Goal: Information Seeking & Learning: Learn about a topic

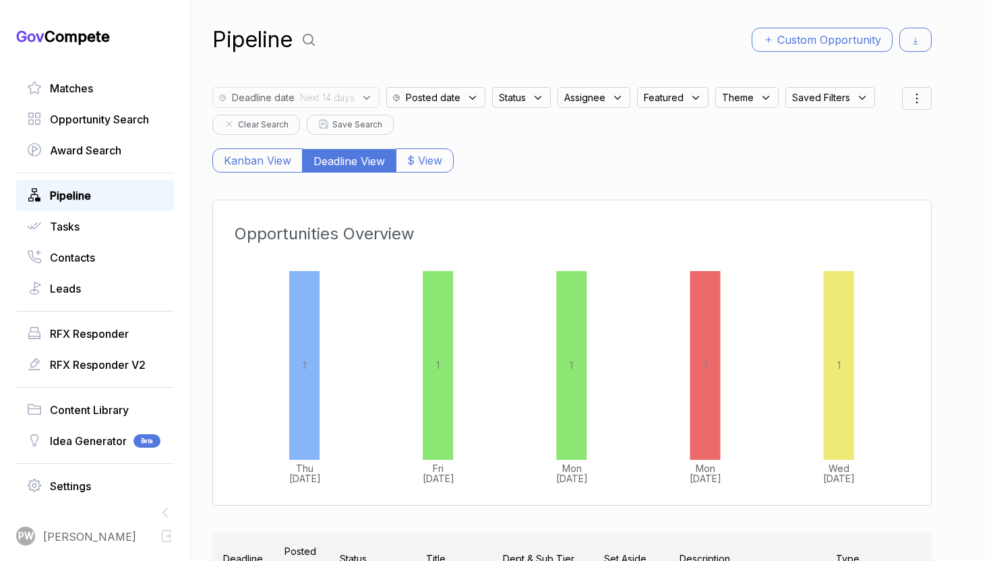
scroll to position [0, 128]
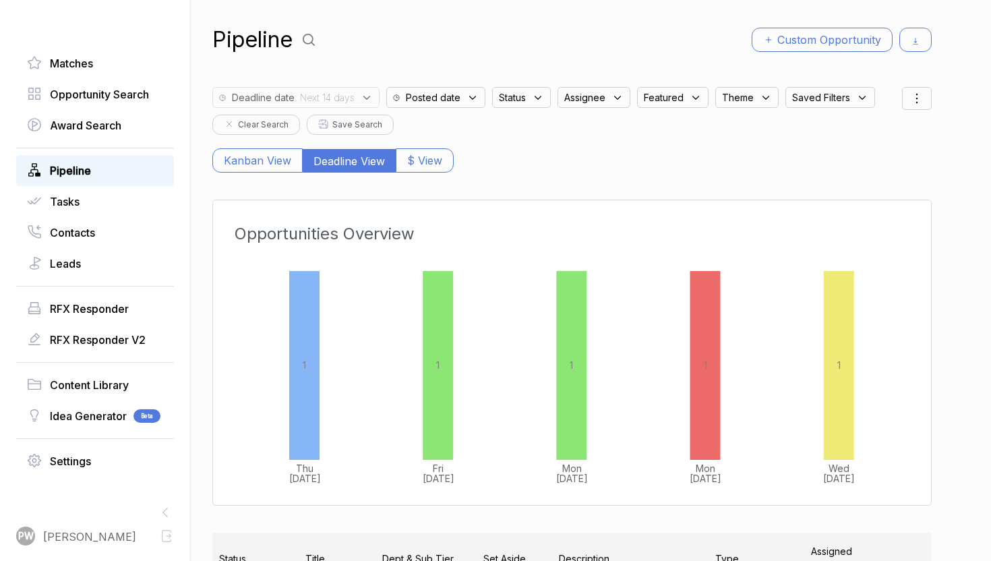
click at [117, 166] on link "Pipeline" at bounding box center [95, 171] width 136 height 16
click at [109, 167] on link "Pipeline" at bounding box center [95, 171] width 136 height 16
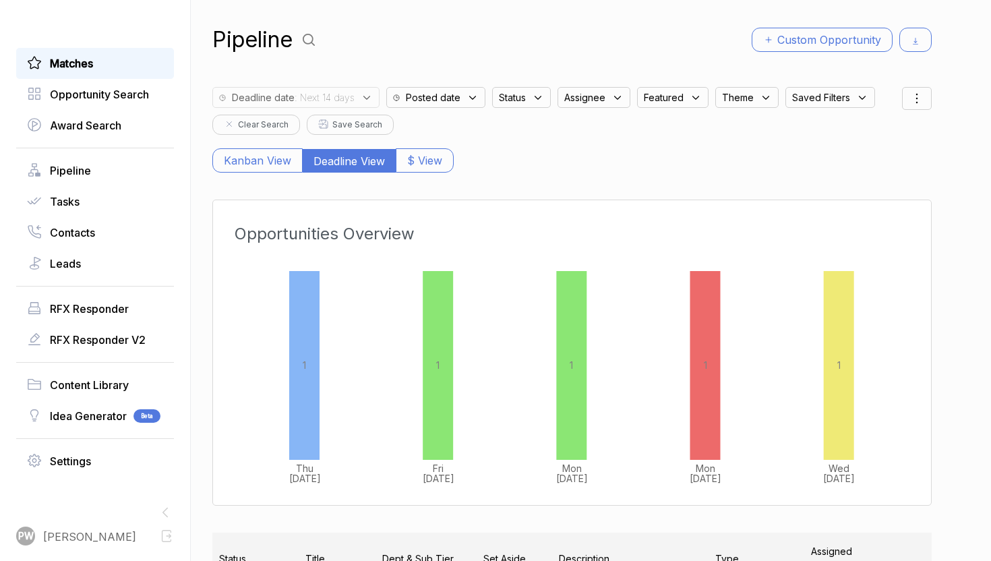
click at [132, 67] on link "Matches" at bounding box center [95, 63] width 136 height 16
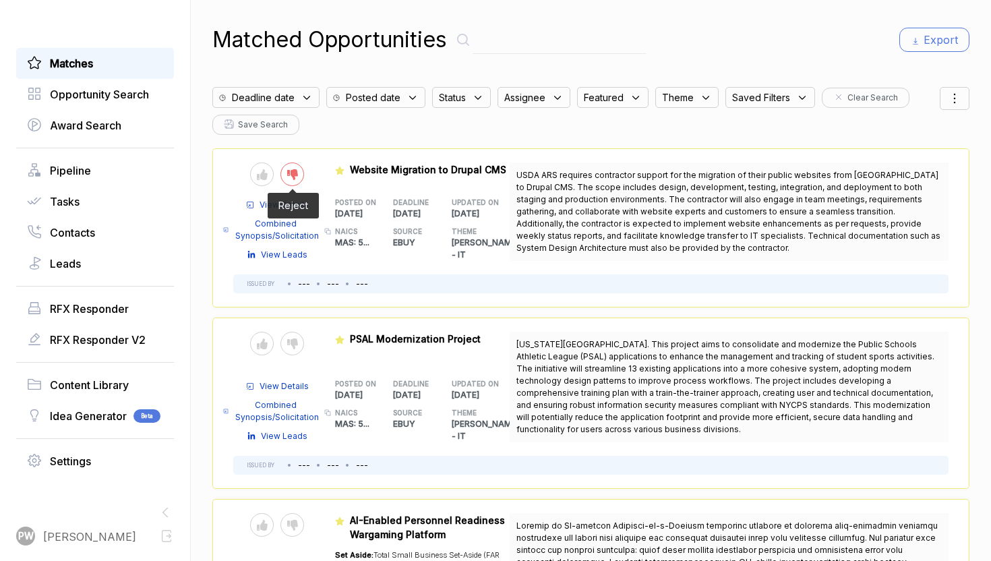
click at [289, 171] on icon at bounding box center [292, 174] width 11 height 11
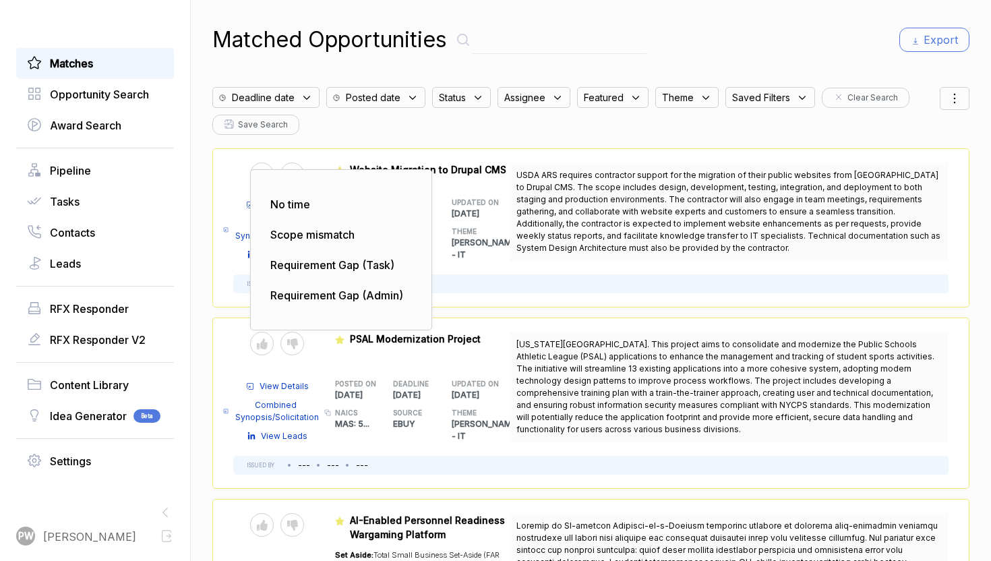
click at [550, 227] on span "USDA ARS requires contractor support for the migration of their public websites…" at bounding box center [730, 211] width 426 height 85
click at [332, 206] on div "No time" at bounding box center [341, 204] width 159 height 27
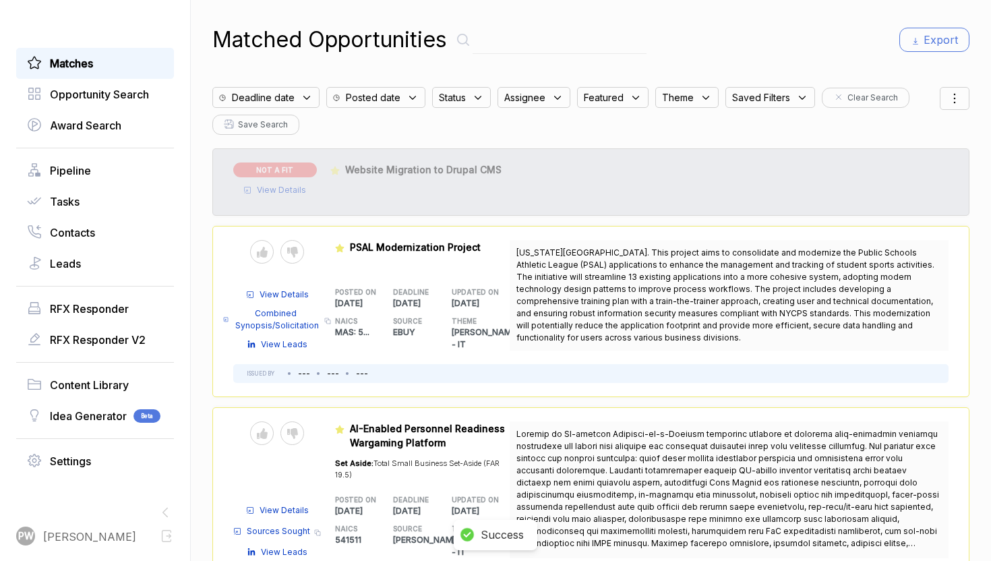
click at [265, 191] on span "View Details" at bounding box center [281, 190] width 49 height 12
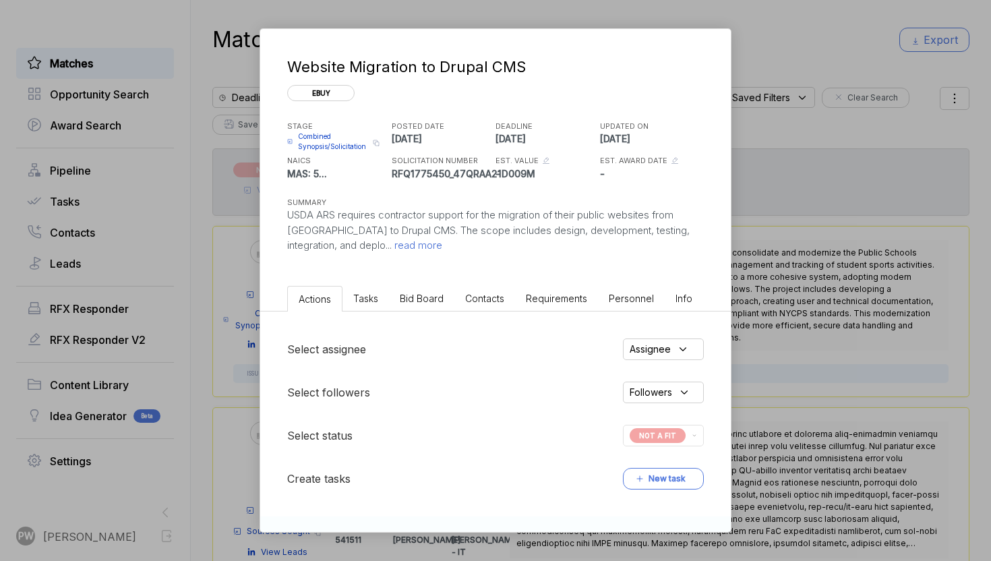
click at [327, 140] on span "Combined Synopsis/Solicitation" at bounding box center [333, 142] width 71 height 20
click at [301, 142] on span "Combined Synopsis/Solicitation" at bounding box center [333, 142] width 71 height 20
click at [838, 313] on div "Website Migration to Drupal CMS ebuy STAGE Combined Synopsis/Solicitation Copy …" at bounding box center [495, 280] width 991 height 561
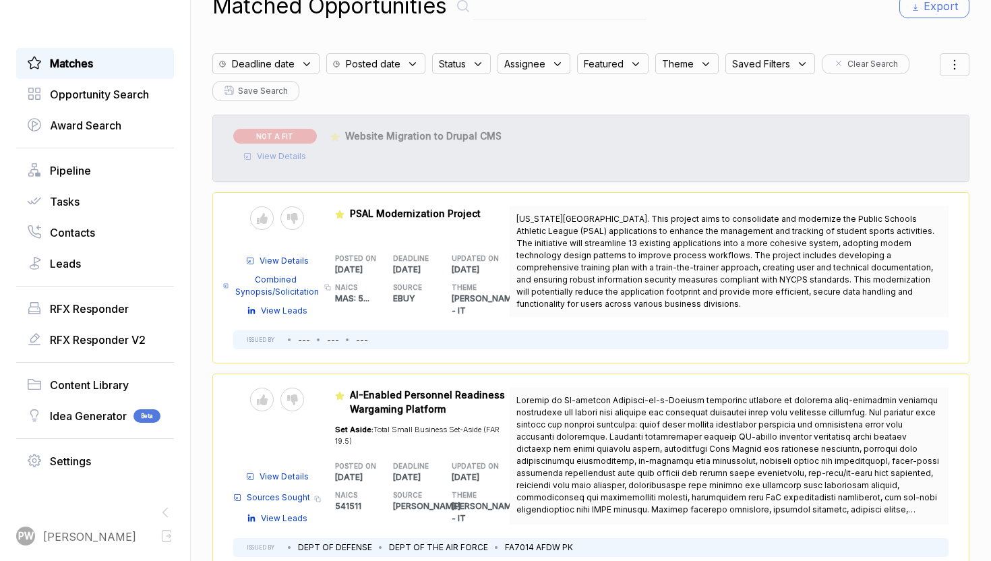
scroll to position [36, 0]
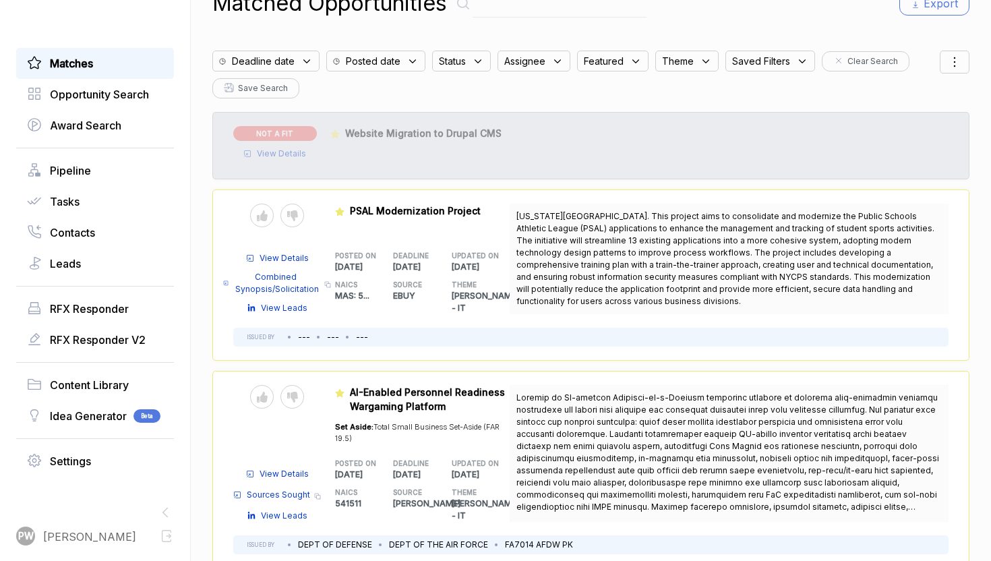
click at [305, 63] on icon at bounding box center [307, 61] width 12 height 12
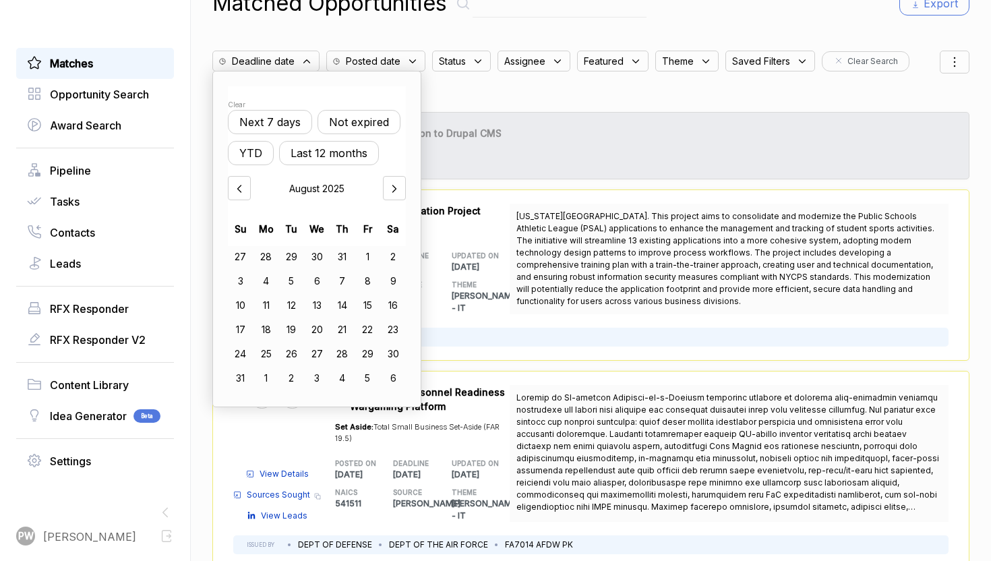
click at [359, 128] on button "Not expired" at bounding box center [359, 122] width 83 height 24
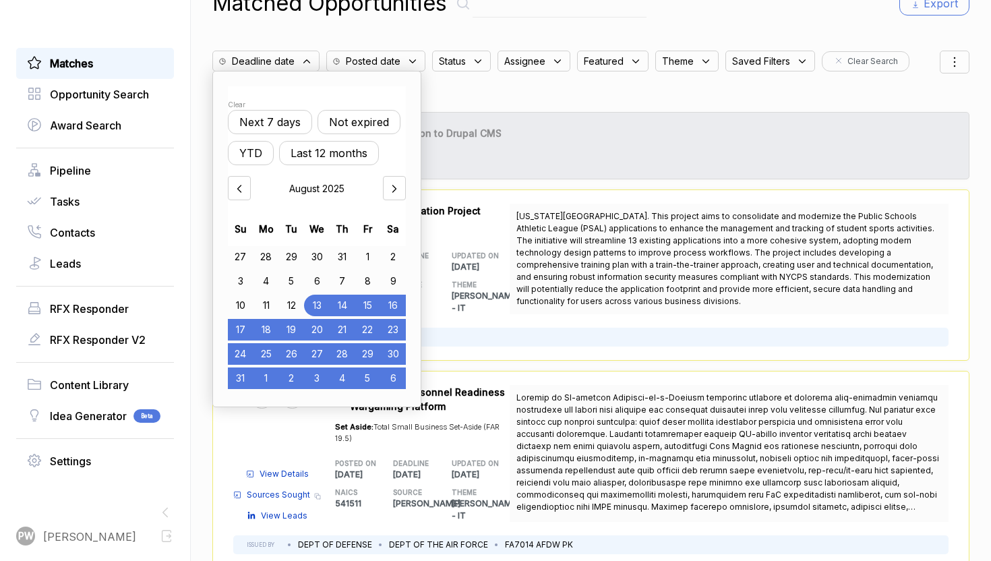
click at [472, 53] on div "Status" at bounding box center [461, 61] width 59 height 21
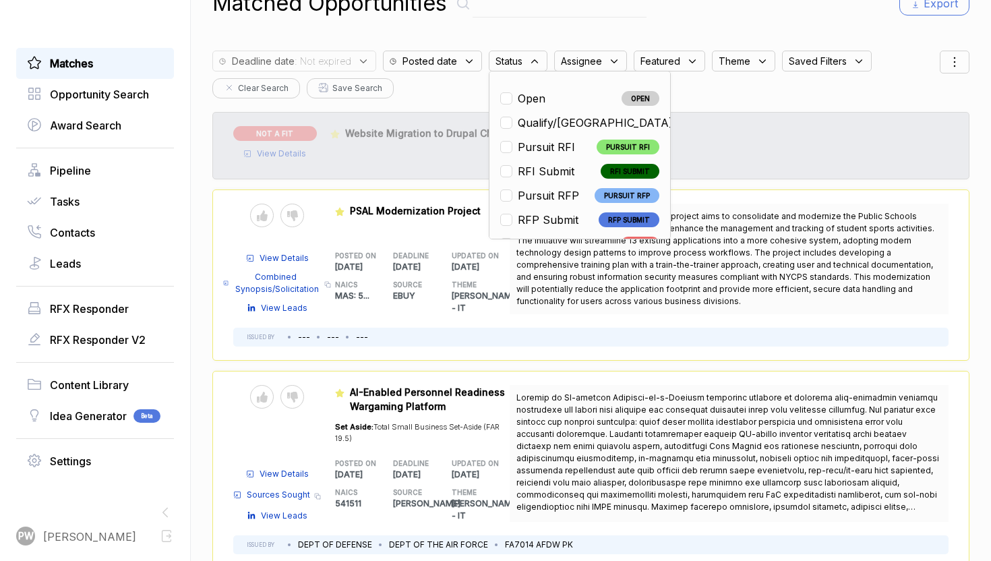
click at [522, 96] on span "Open" at bounding box center [532, 98] width 28 height 16
checkbox input "true"
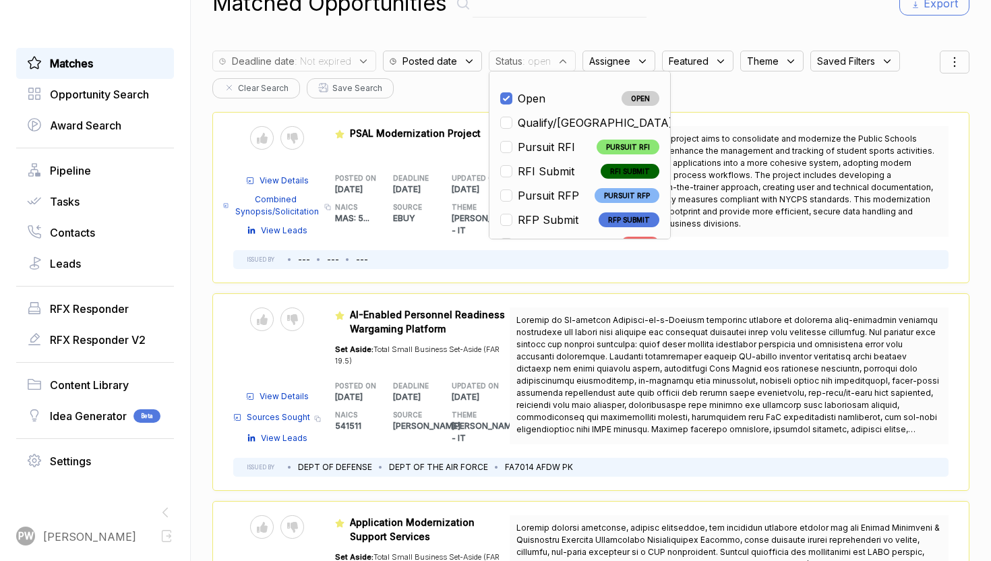
click at [411, 345] on span "Total Small Business Set-Aside (FAR 19.5)" at bounding box center [417, 355] width 165 height 21
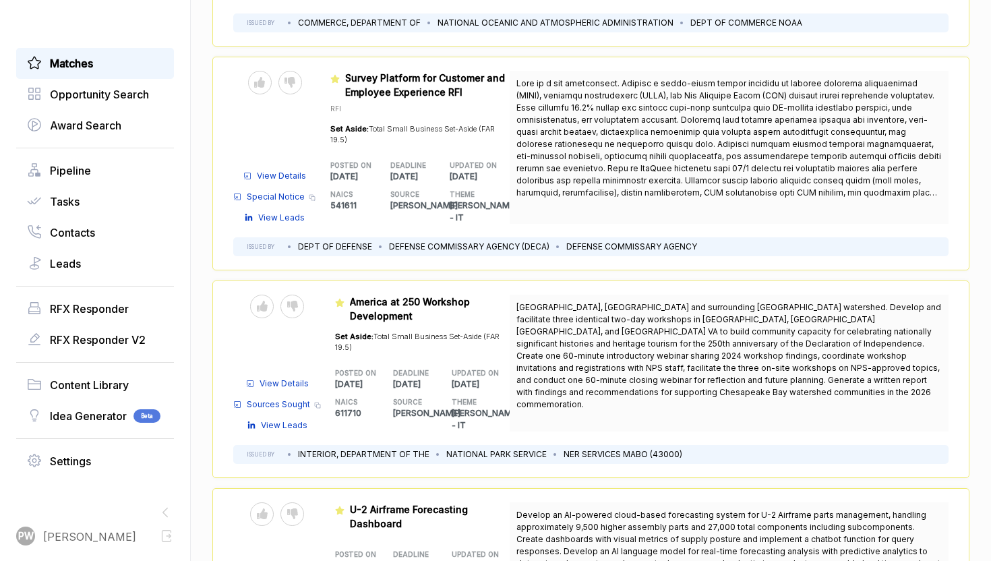
scroll to position [1547, 0]
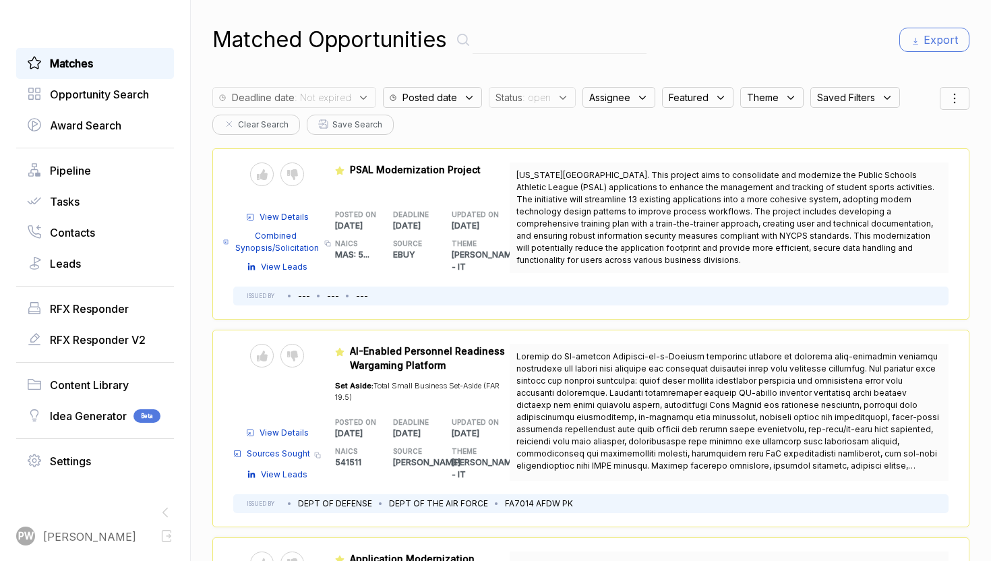
click at [410, 400] on div "Set Aside: Total Small Business Set-Aside (FAR 19.5)" at bounding box center [422, 391] width 175 height 22
click at [529, 139] on div "Matched Opportunities Export Deadline date : Not expired Posted date Status : o…" at bounding box center [590, 280] width 757 height 561
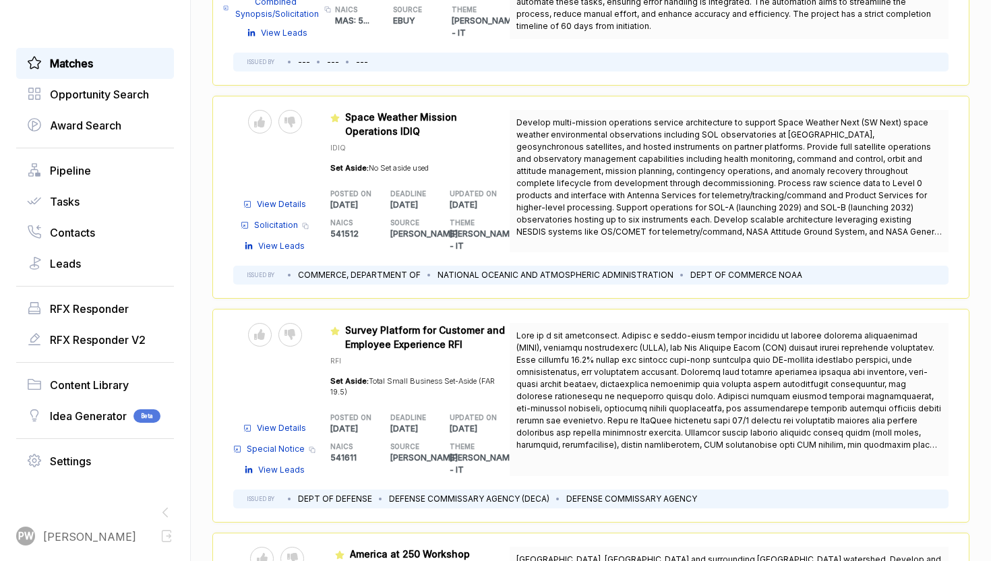
scroll to position [1022, 0]
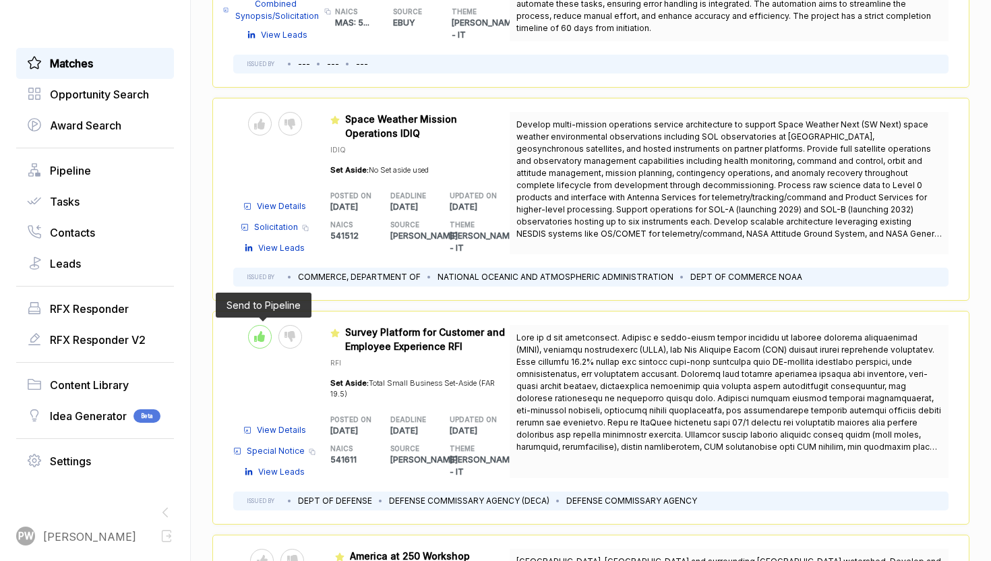
click at [260, 331] on icon at bounding box center [259, 336] width 11 height 11
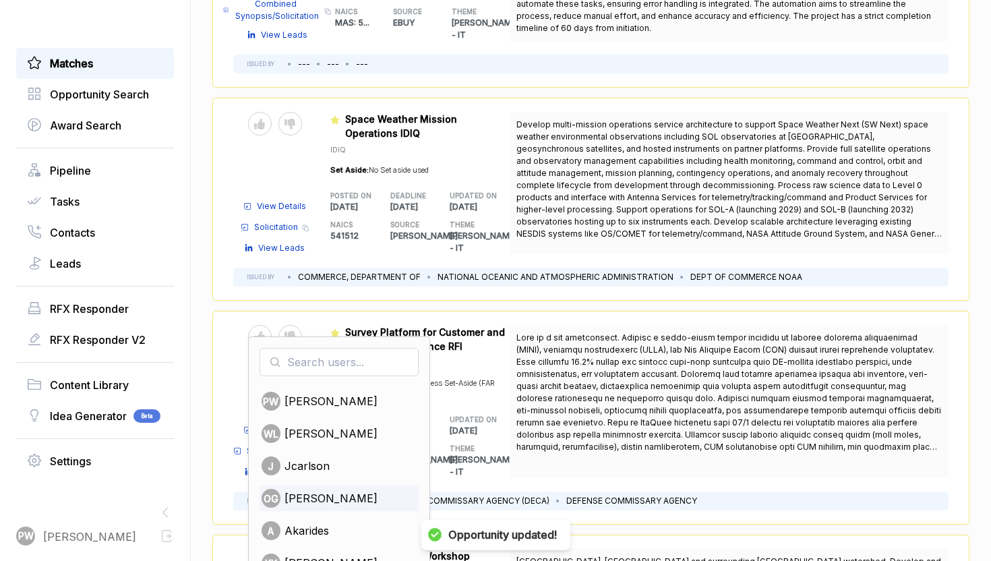
click at [330, 490] on span "[PERSON_NAME]" at bounding box center [331, 498] width 93 height 16
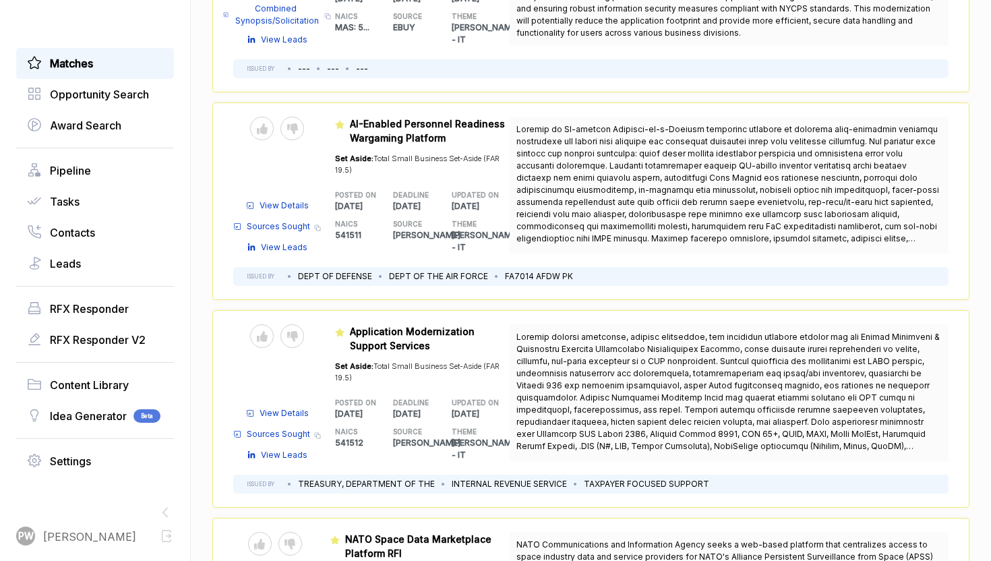
scroll to position [235, 0]
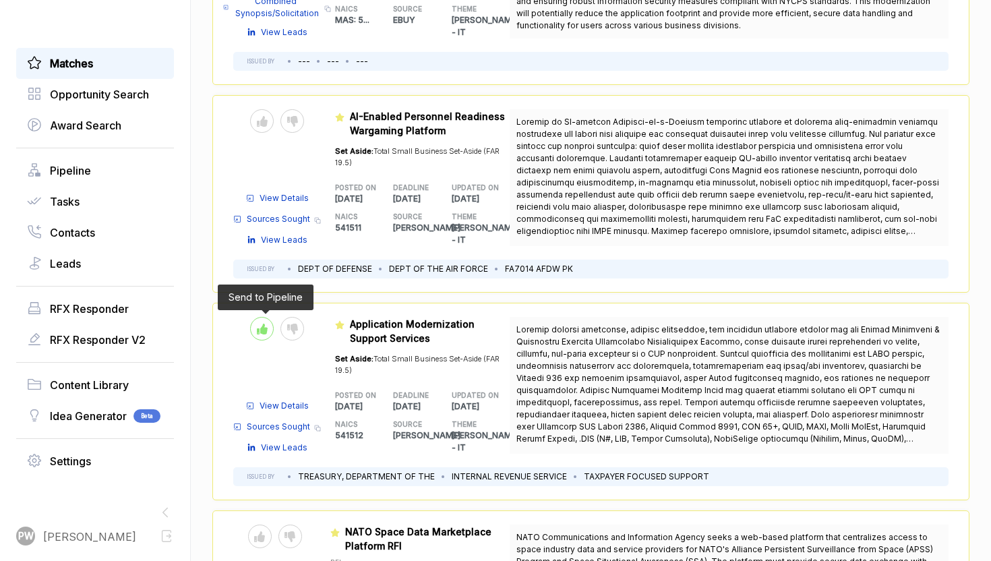
click at [269, 327] on div at bounding box center [262, 329] width 24 height 24
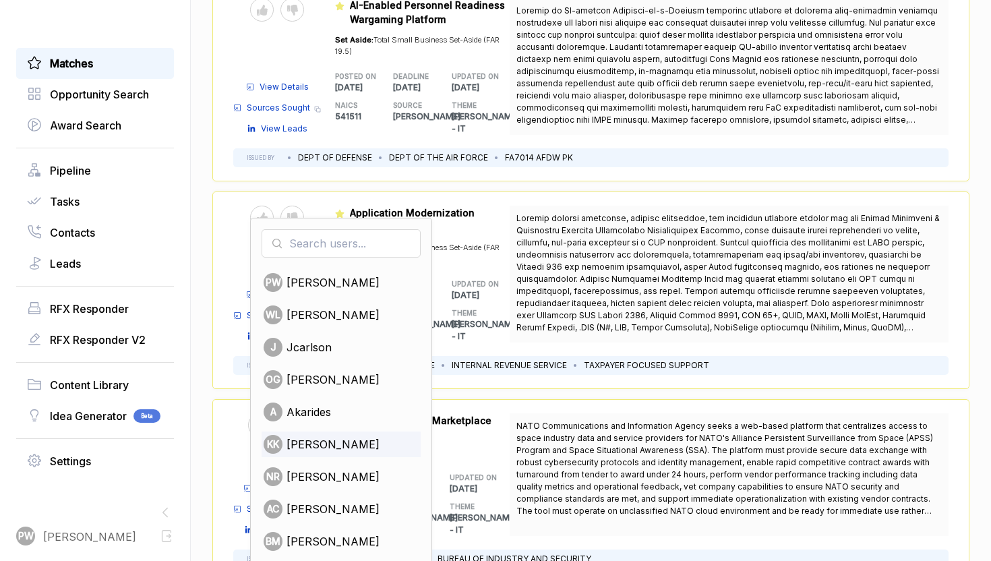
scroll to position [355, 0]
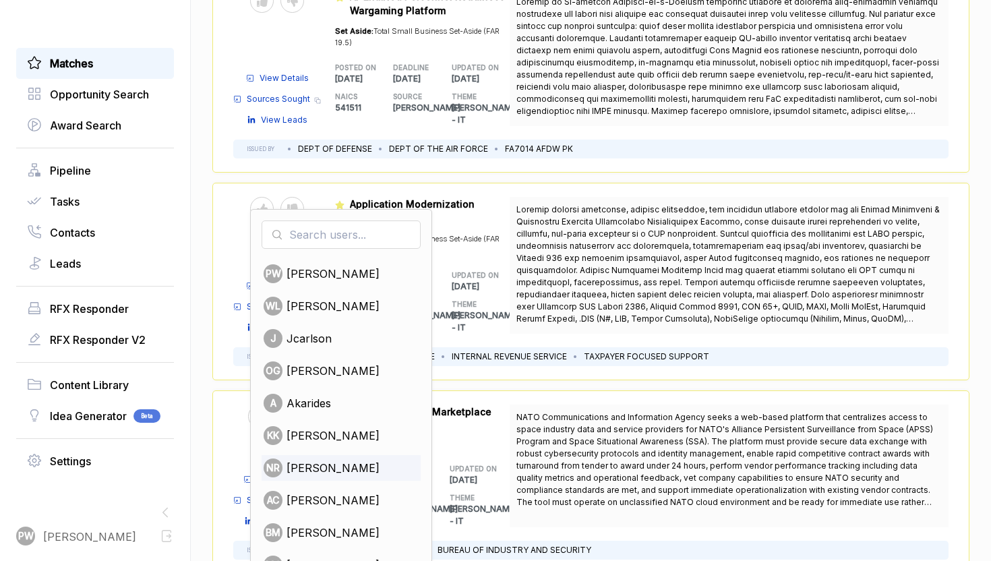
click at [320, 472] on span "[PERSON_NAME]" at bounding box center [333, 468] width 93 height 16
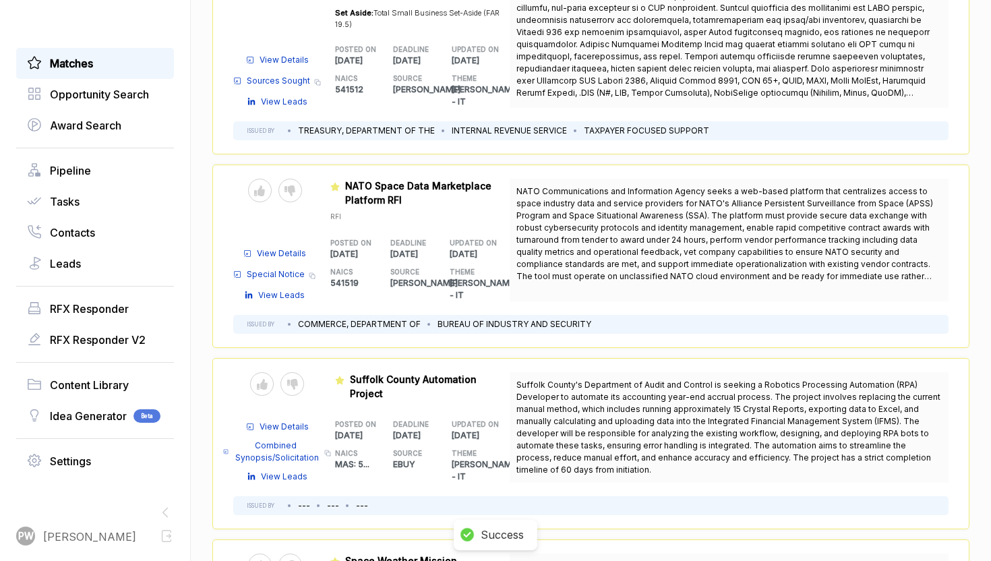
scroll to position [587, 0]
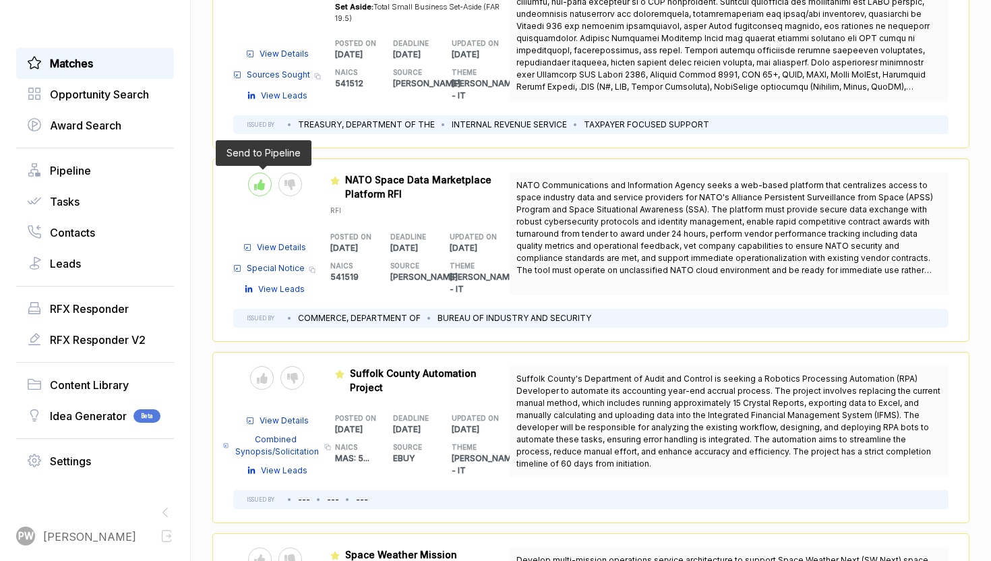
click at [260, 189] on div at bounding box center [260, 185] width 24 height 24
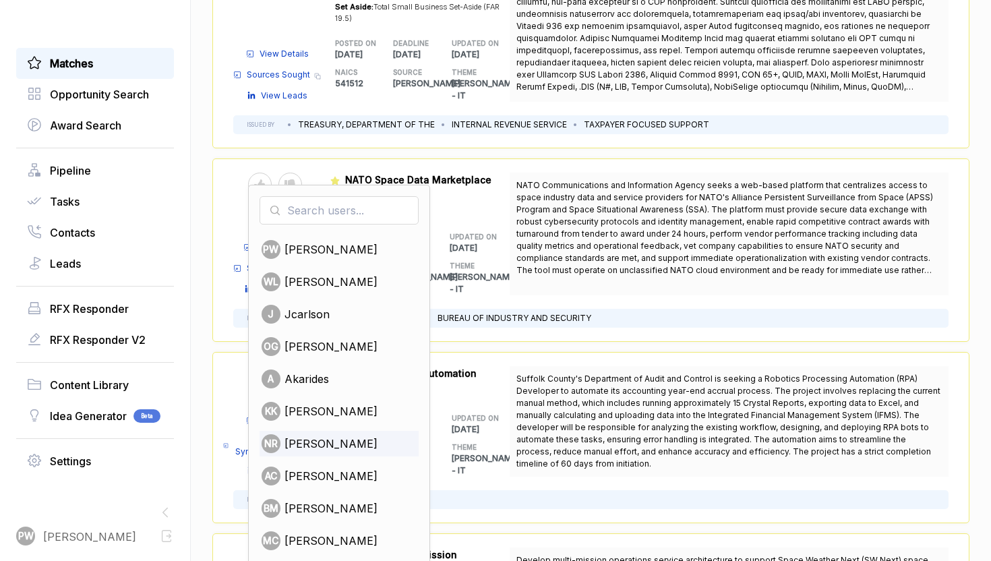
click at [318, 451] on div "NR [PERSON_NAME]" at bounding box center [339, 444] width 159 height 26
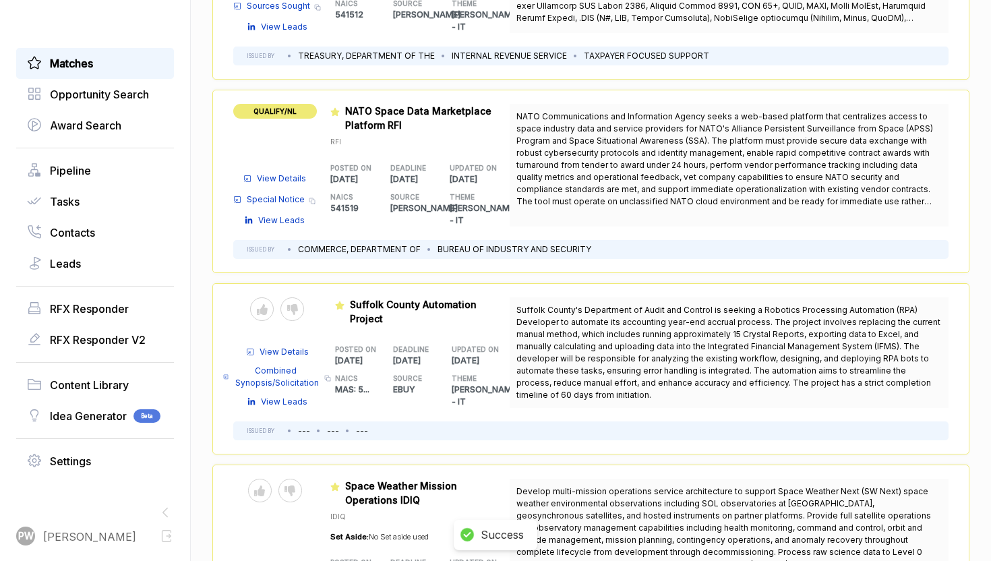
scroll to position [659, 0]
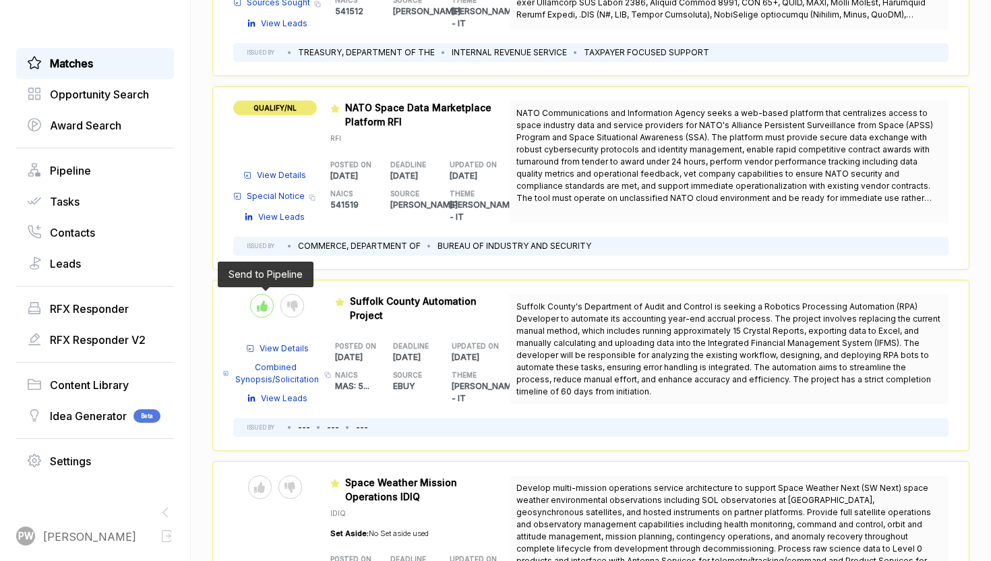
click at [255, 294] on div at bounding box center [262, 306] width 24 height 24
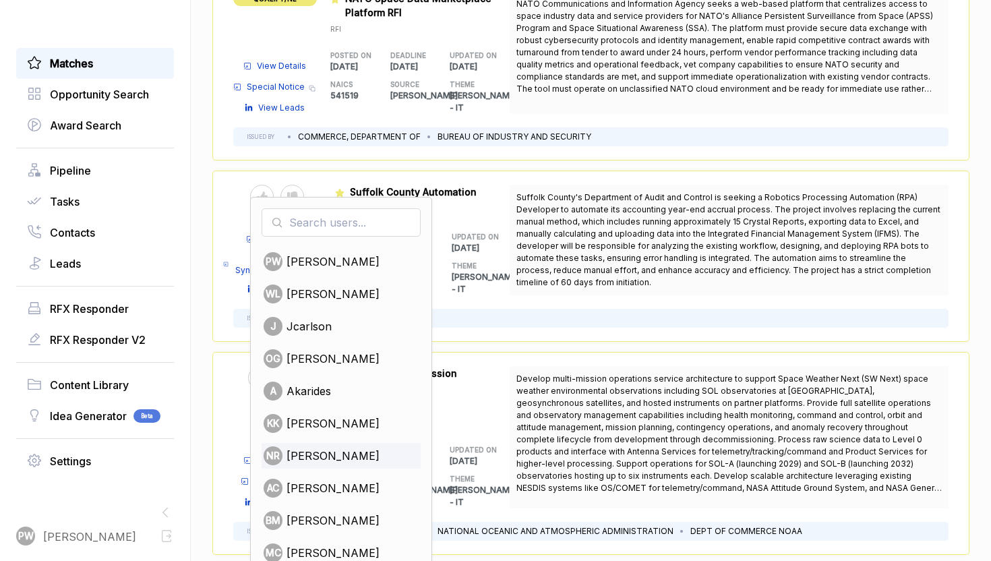
scroll to position [784, 0]
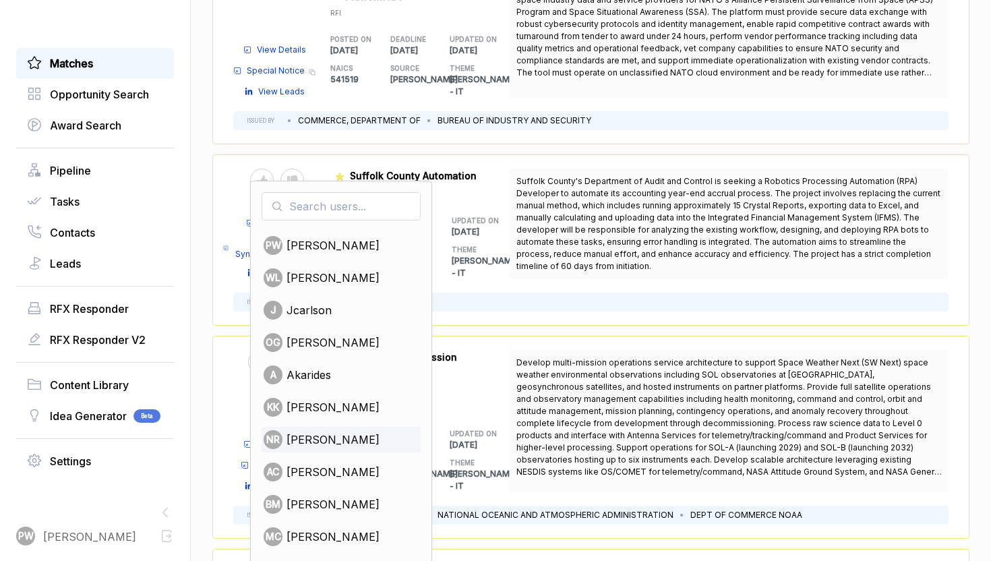
click at [320, 432] on span "[PERSON_NAME]" at bounding box center [333, 440] width 93 height 16
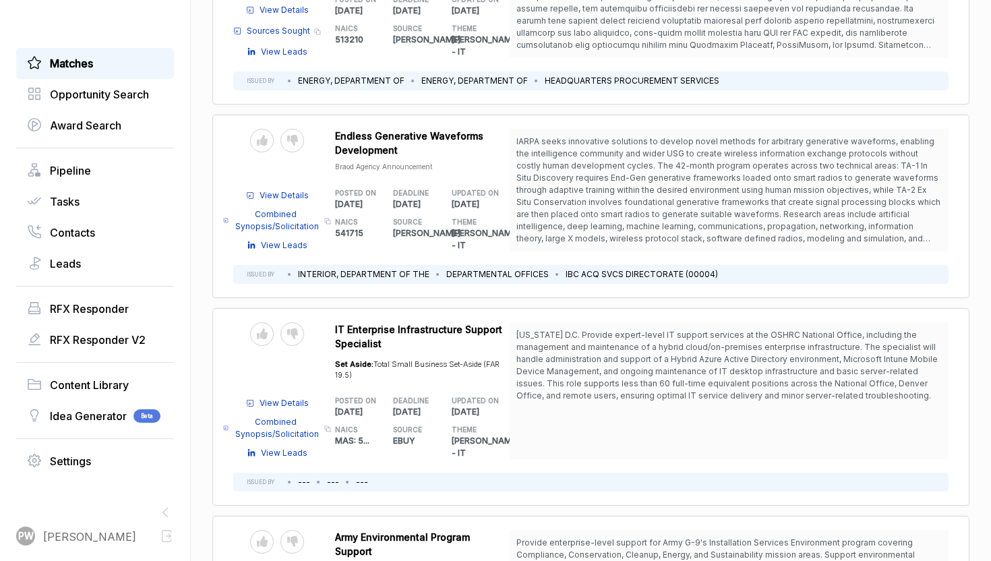
scroll to position [3667, 0]
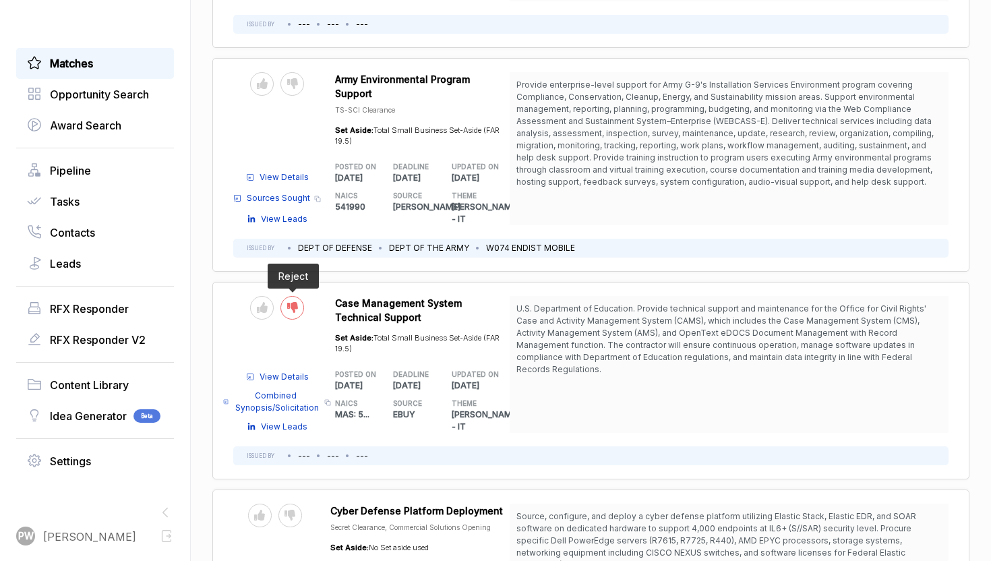
click at [295, 296] on div at bounding box center [293, 308] width 24 height 24
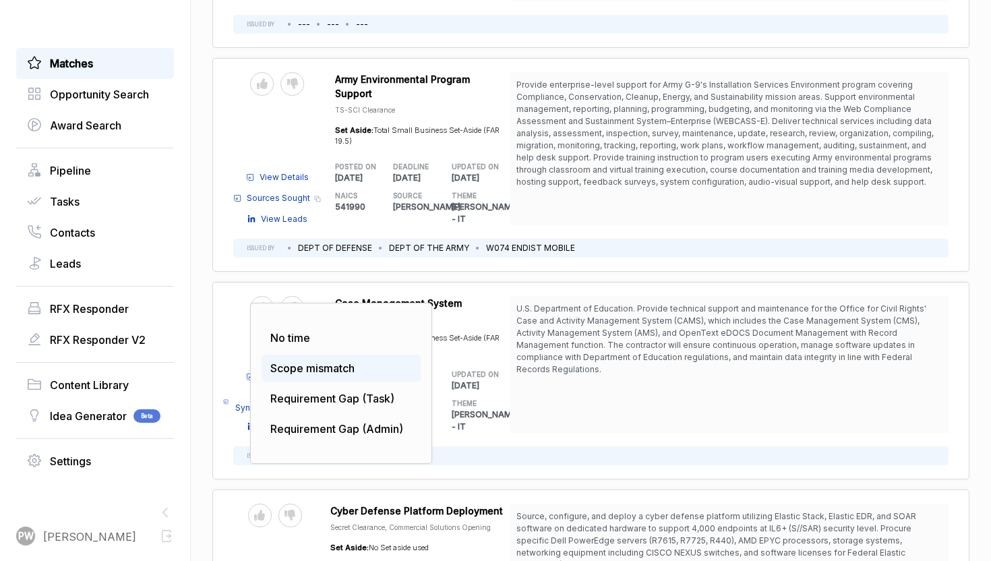
click at [336, 355] on div "Scope mismatch" at bounding box center [341, 368] width 159 height 27
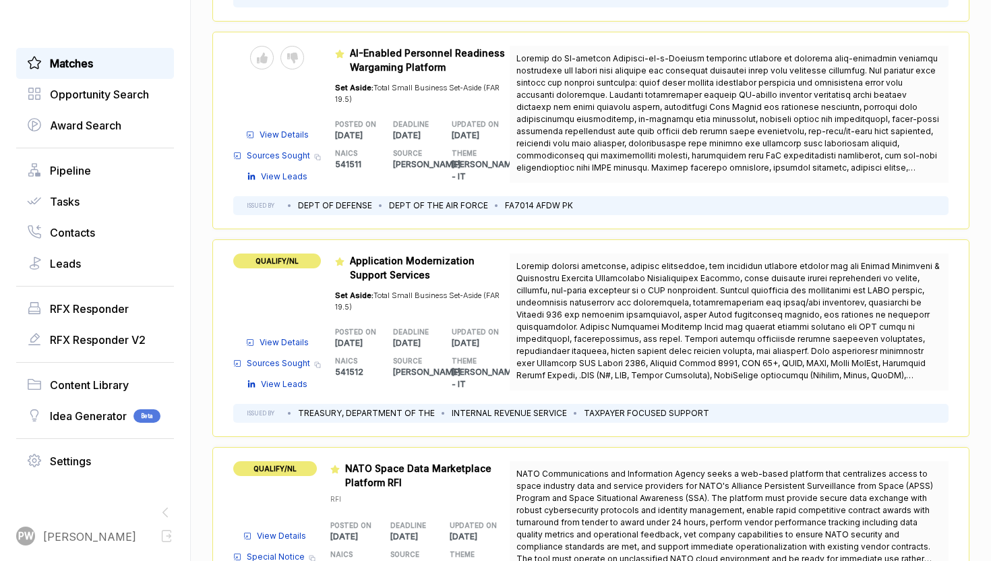
scroll to position [0, 0]
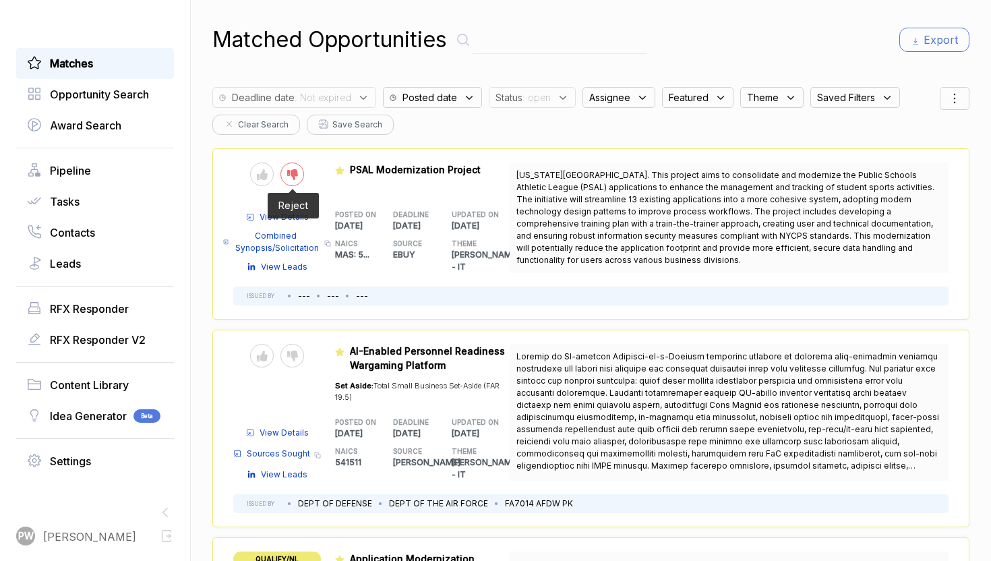
click at [295, 169] on icon at bounding box center [292, 174] width 11 height 11
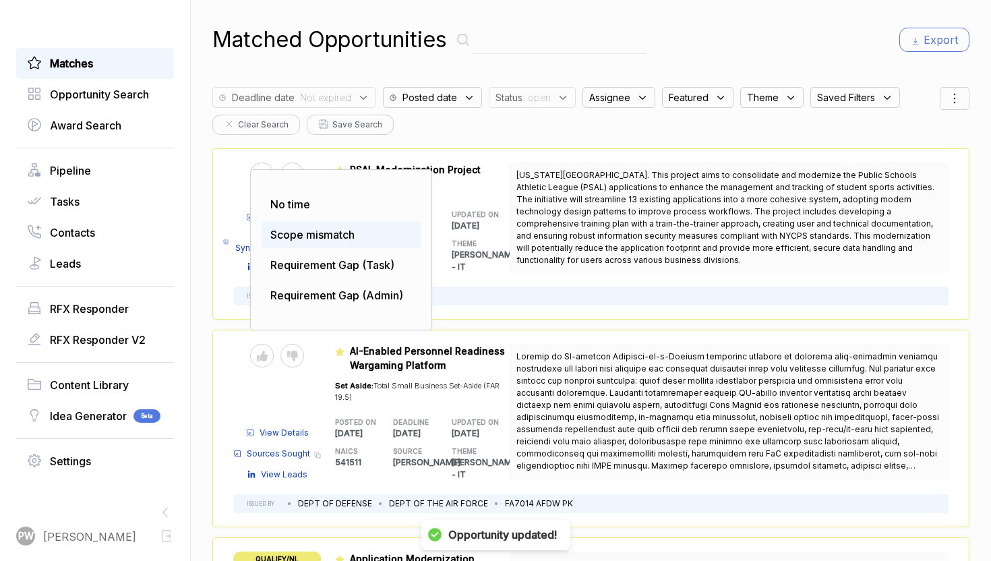
click at [308, 235] on span "Scope mismatch" at bounding box center [312, 234] width 84 height 13
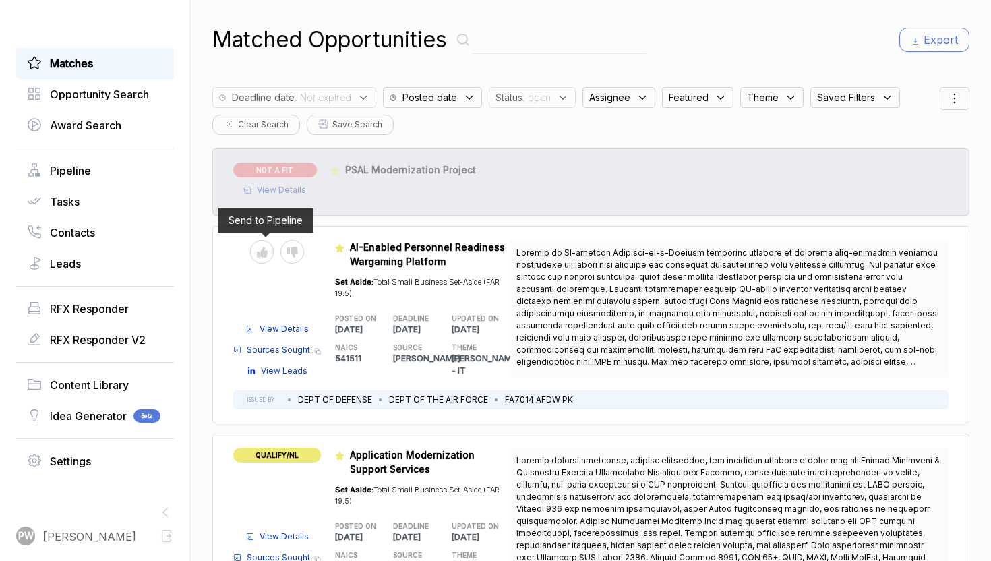
click at [248, 259] on div "Send to Pipeline Reject" at bounding box center [277, 252] width 88 height 24
click at [258, 262] on div at bounding box center [262, 252] width 24 height 24
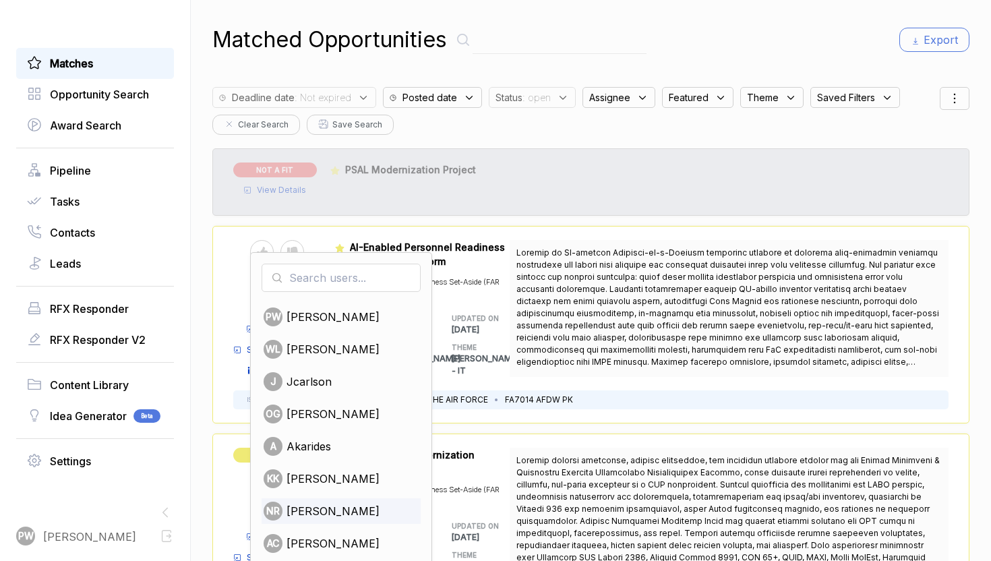
click at [345, 510] on span "[PERSON_NAME]" at bounding box center [333, 511] width 93 height 16
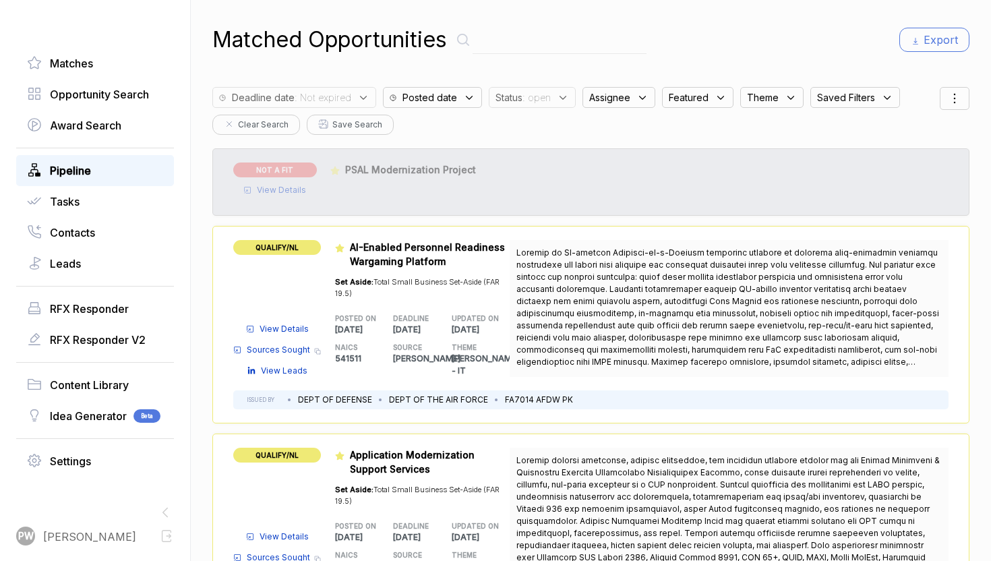
click at [92, 166] on link "Pipeline" at bounding box center [95, 171] width 136 height 16
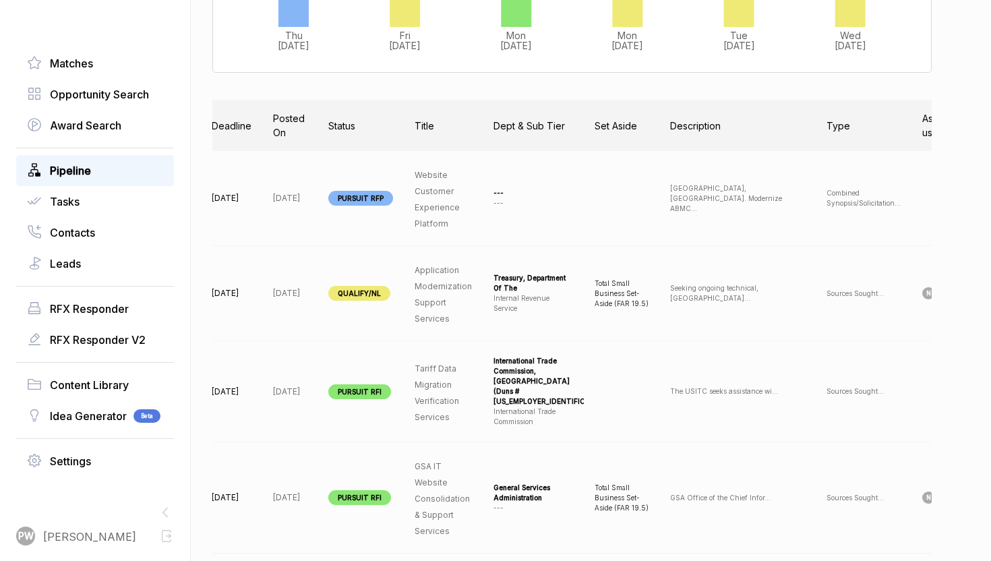
scroll to position [388, 0]
